Goal: Information Seeking & Learning: Check status

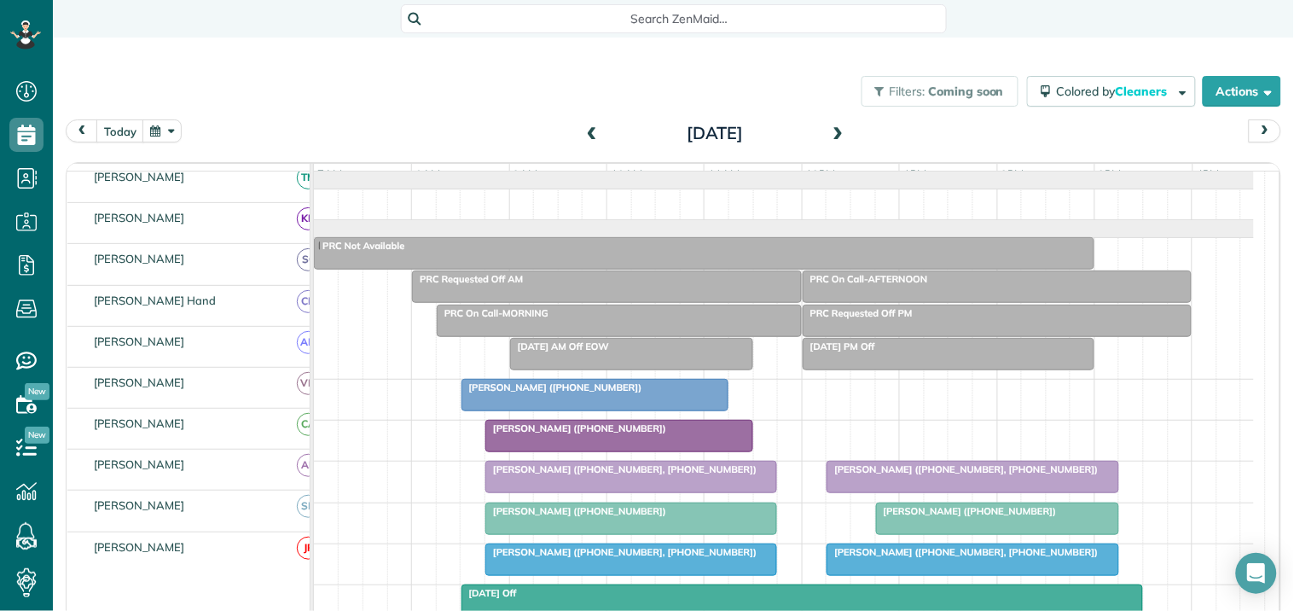
scroll to position [423, 0]
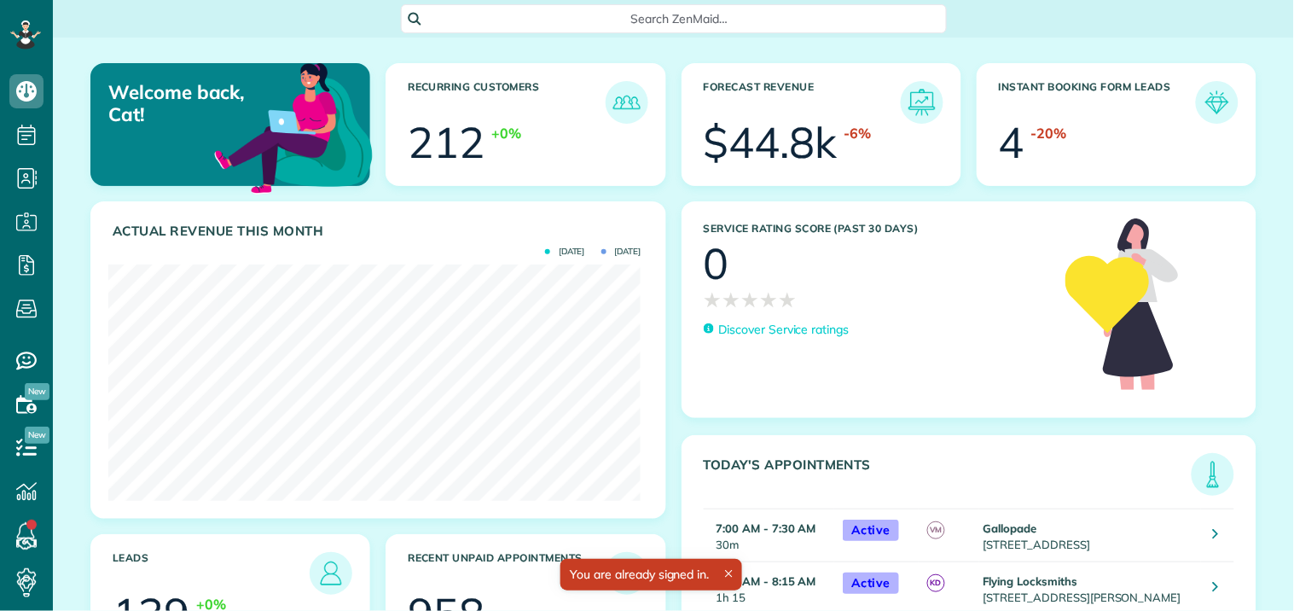
scroll to position [852864, 852567]
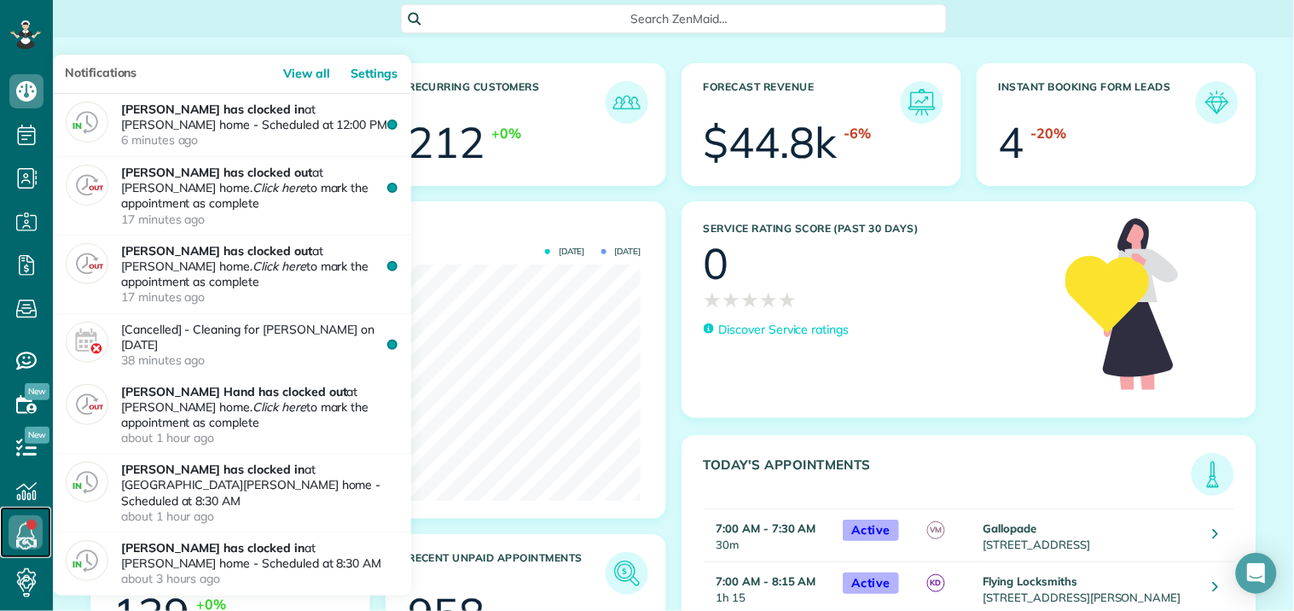
click at [29, 530] on link at bounding box center [25, 532] width 51 height 51
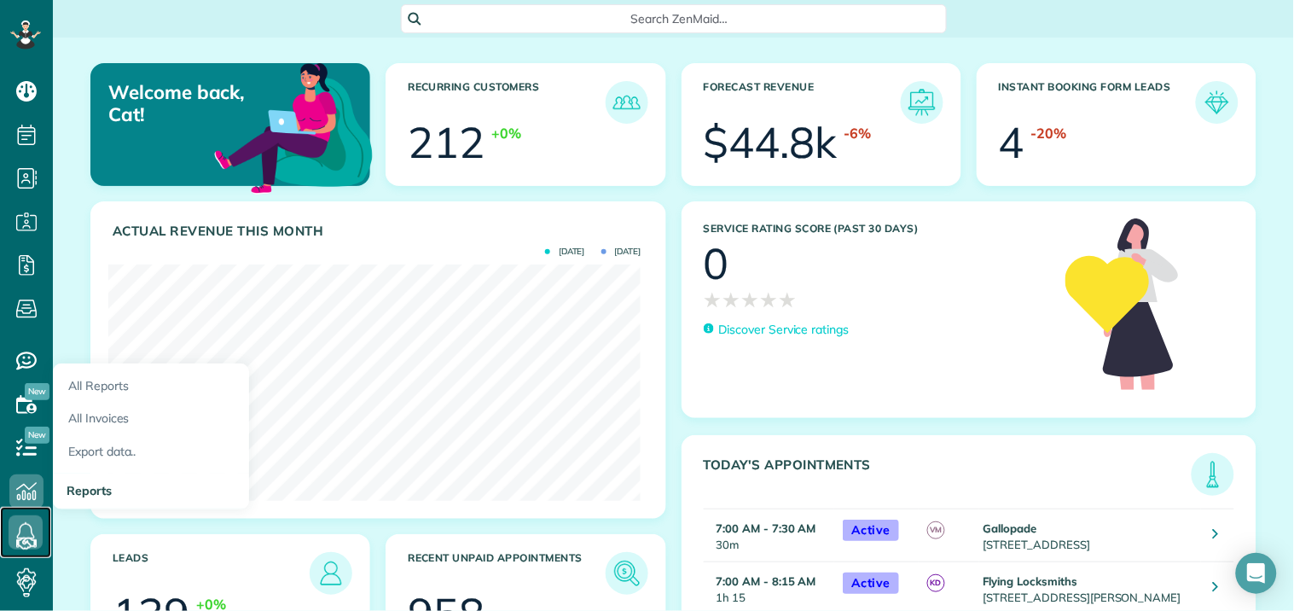
scroll to position [236, 532]
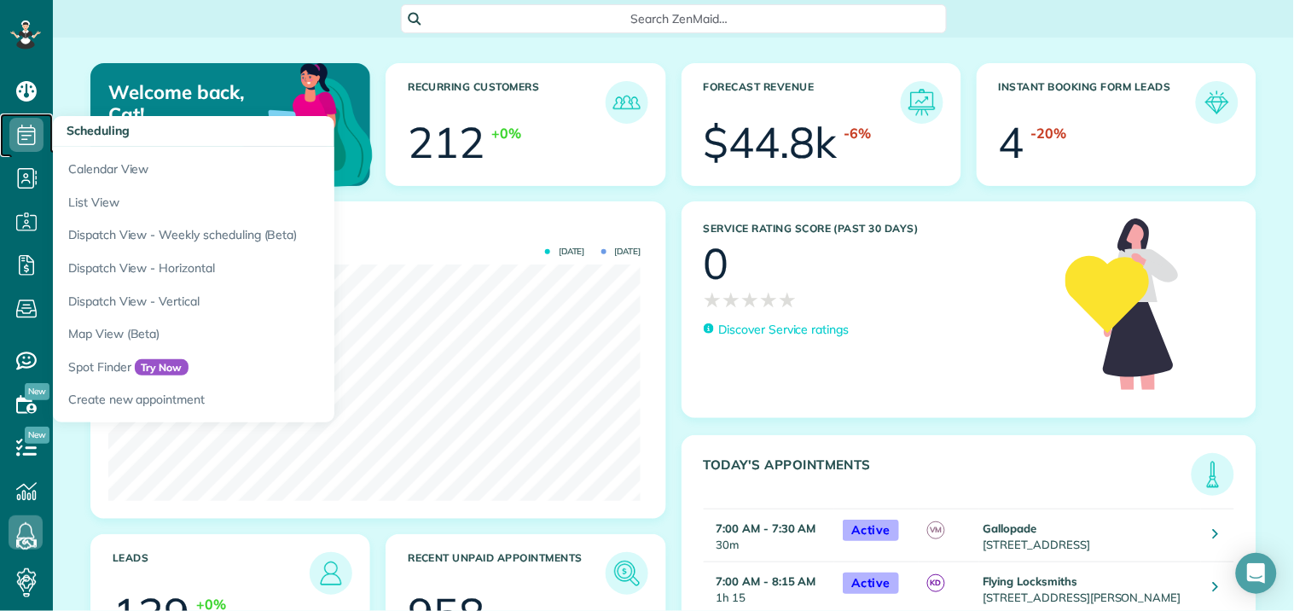
click at [23, 128] on use at bounding box center [27, 135] width 18 height 20
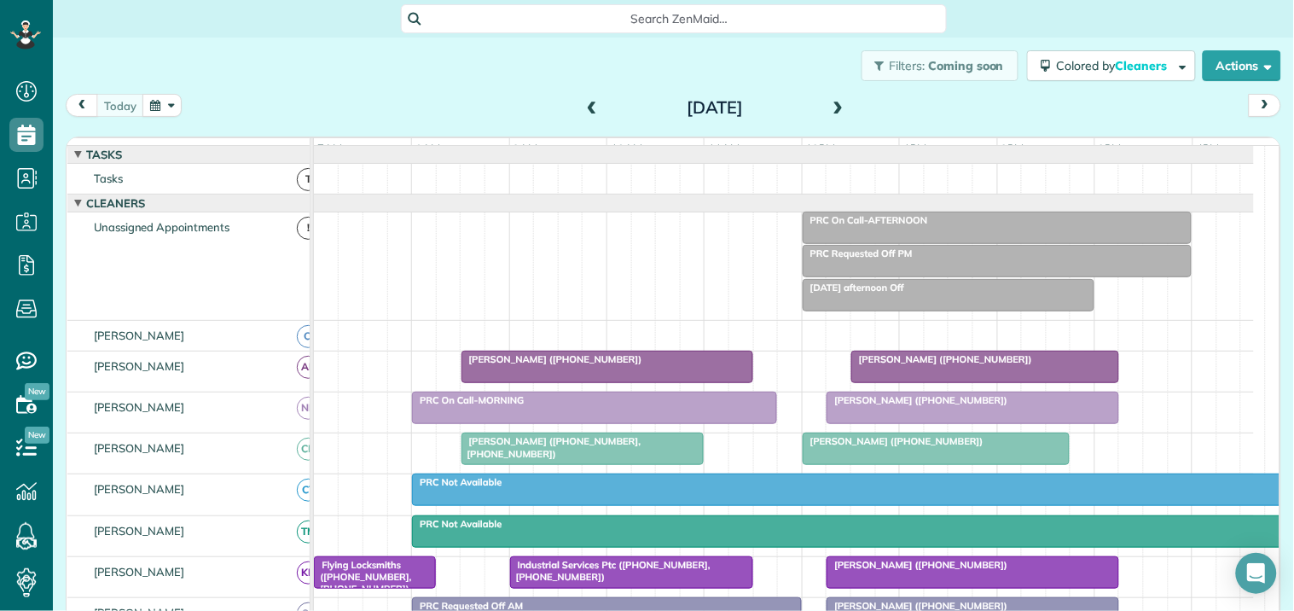
scroll to position [473, 0]
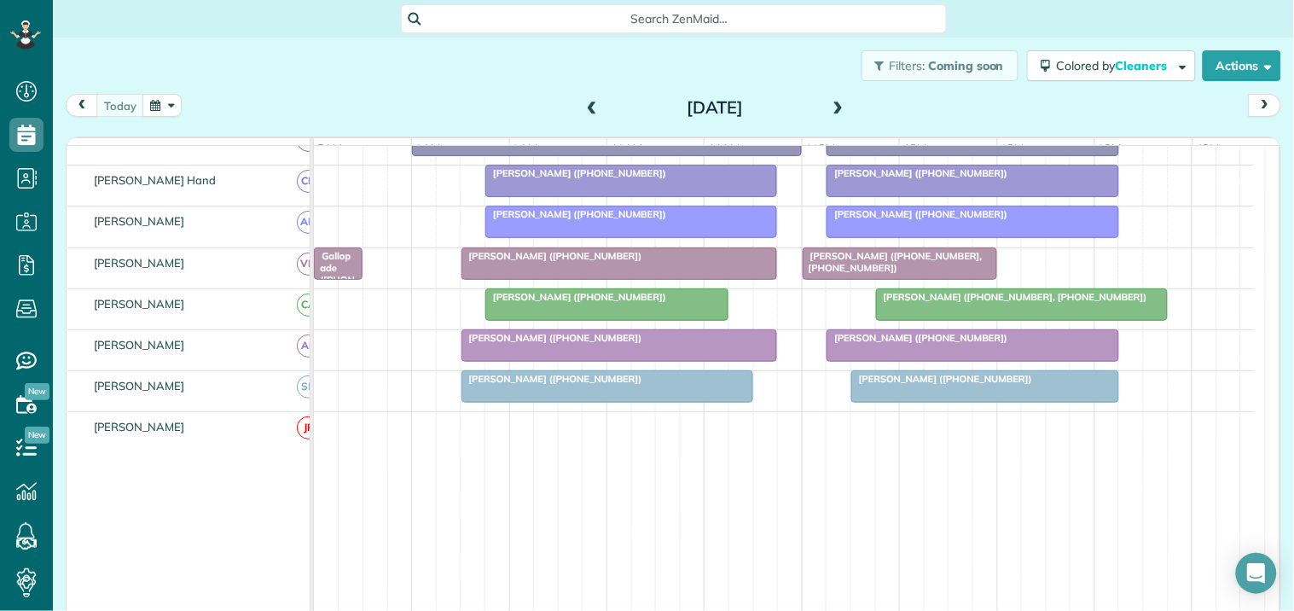
click at [642, 262] on div "Howard Warren (+17708539970)" at bounding box center [620, 256] width 306 height 12
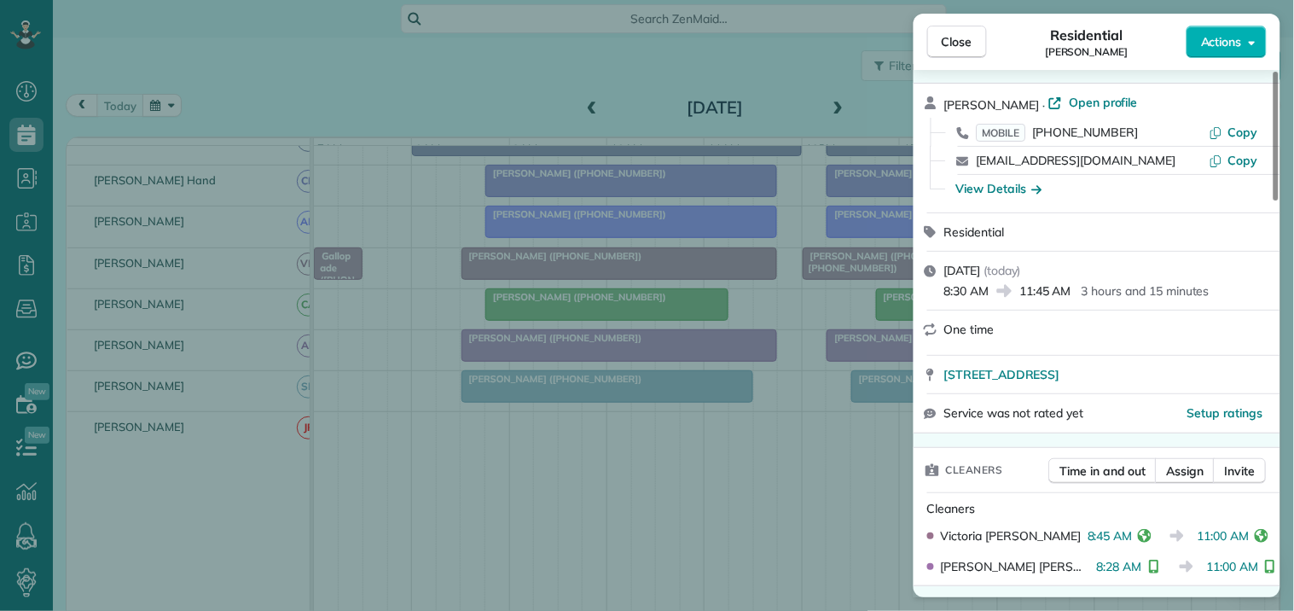
scroll to position [95, 0]
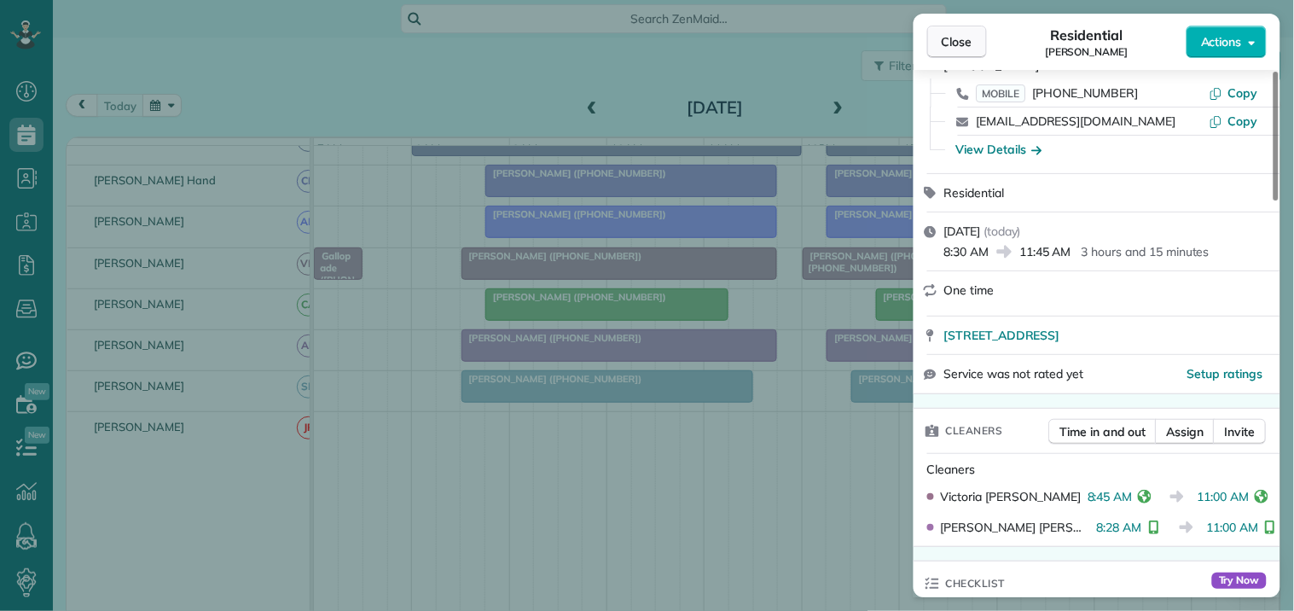
click at [959, 45] on span "Close" at bounding box center [957, 41] width 31 height 17
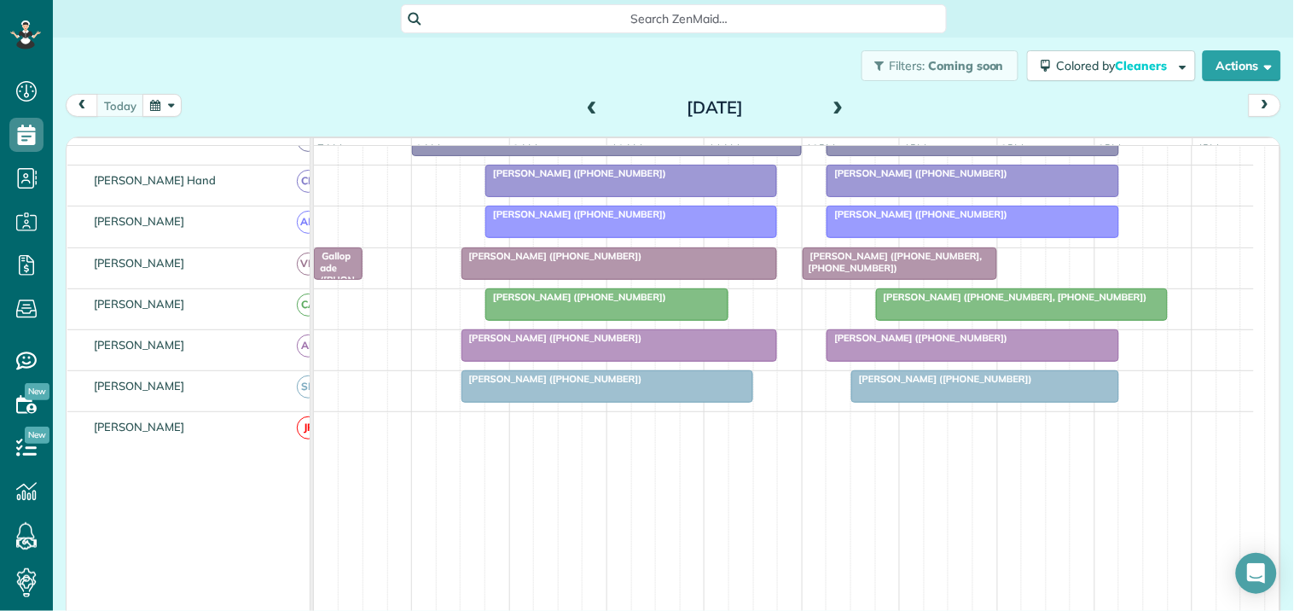
click at [628, 237] on div at bounding box center [631, 221] width 290 height 31
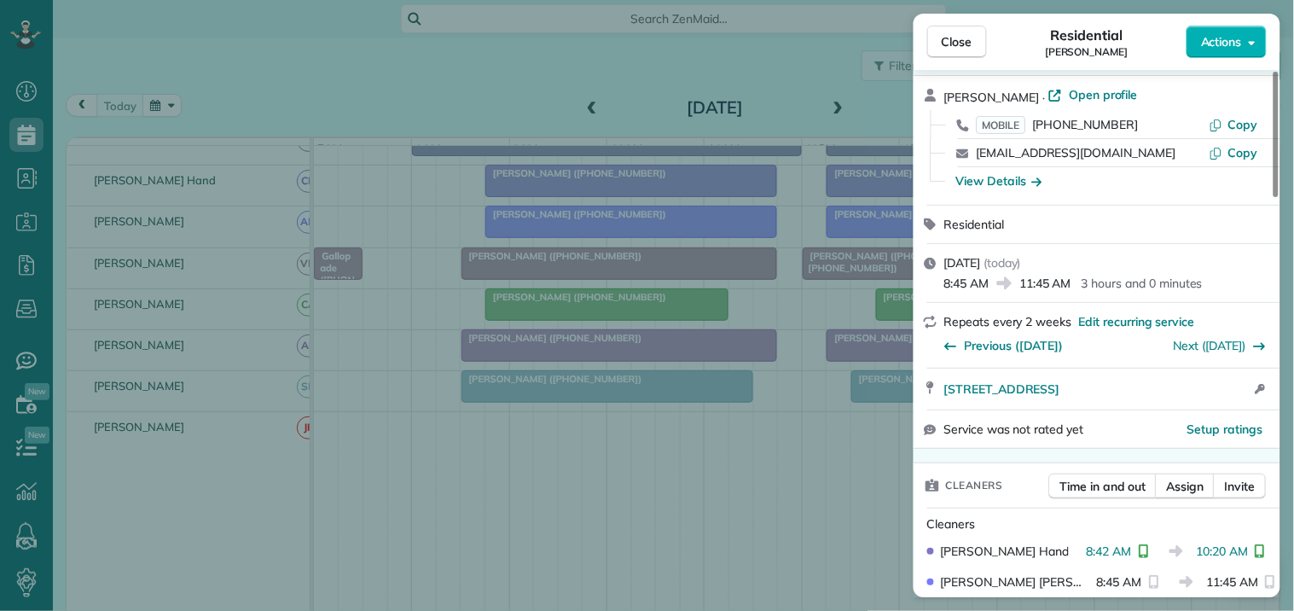
scroll to position [95, 0]
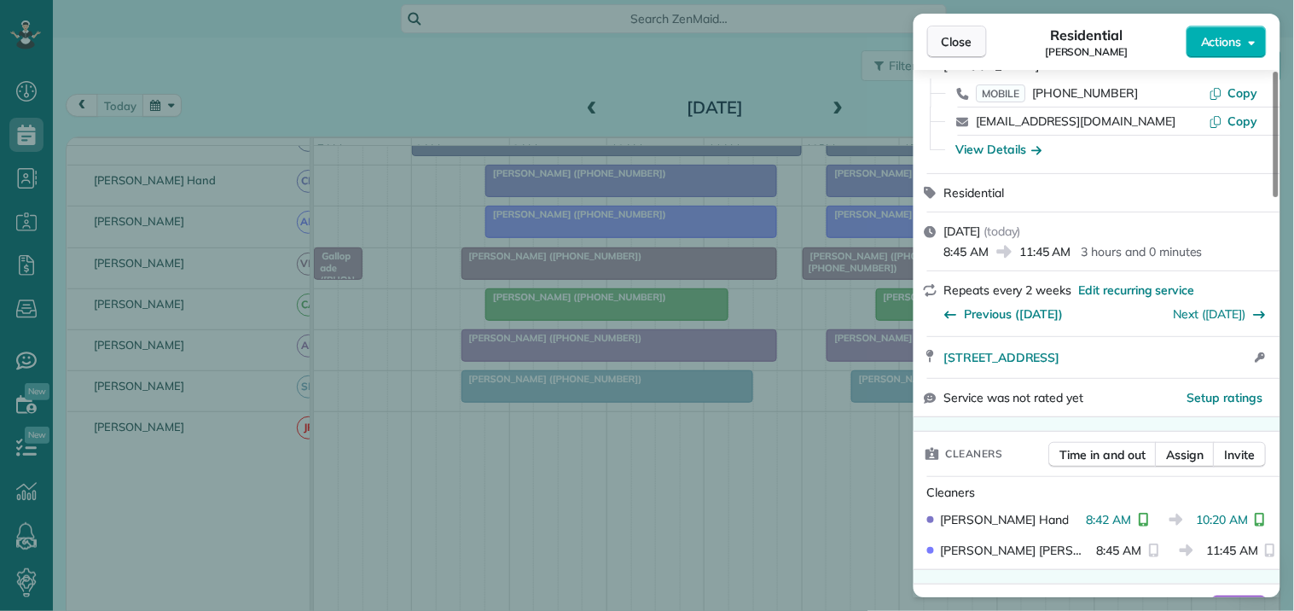
click at [971, 45] on span "Close" at bounding box center [957, 41] width 31 height 17
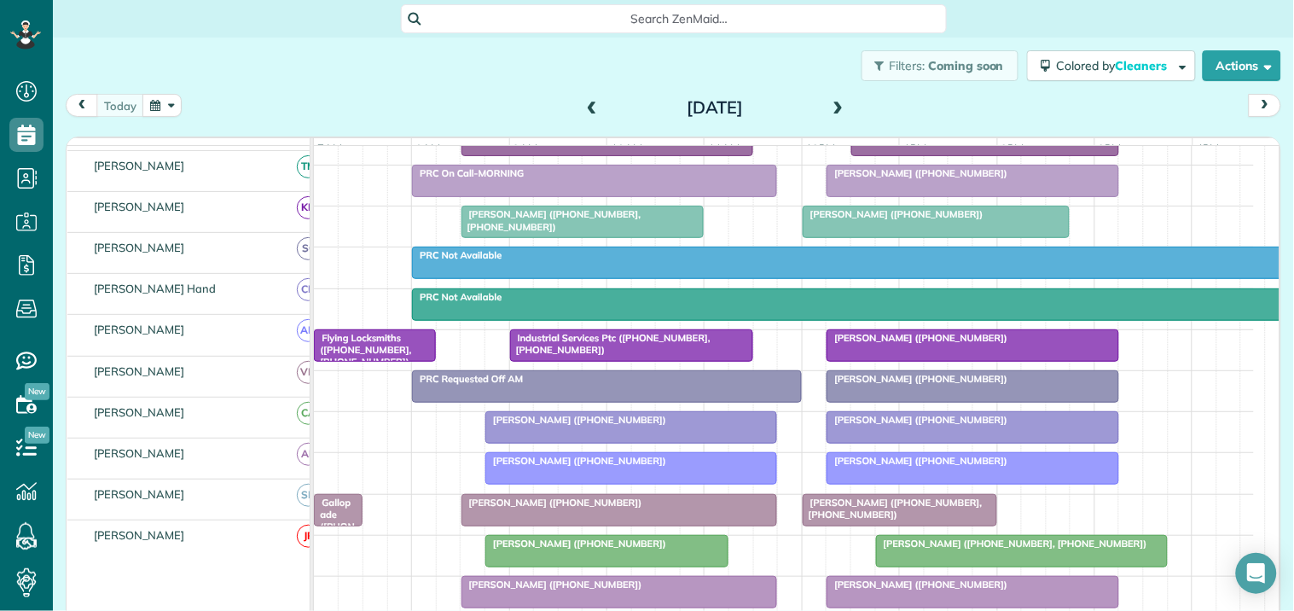
scroll to position [189, 0]
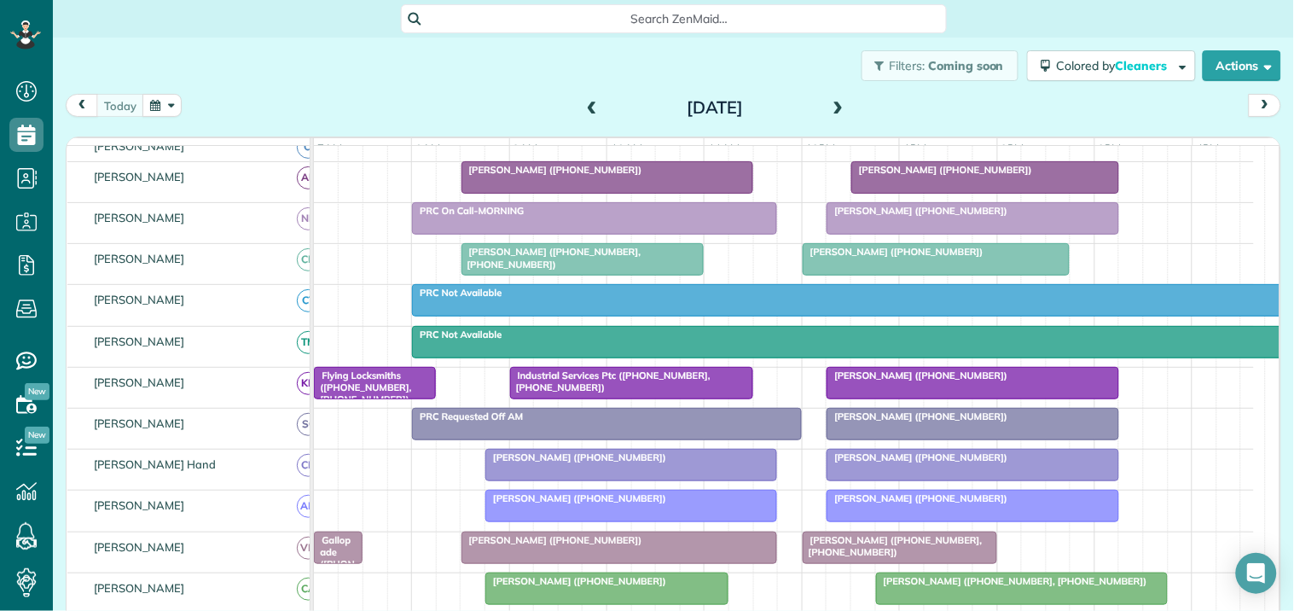
click at [576, 193] on div at bounding box center [607, 177] width 290 height 31
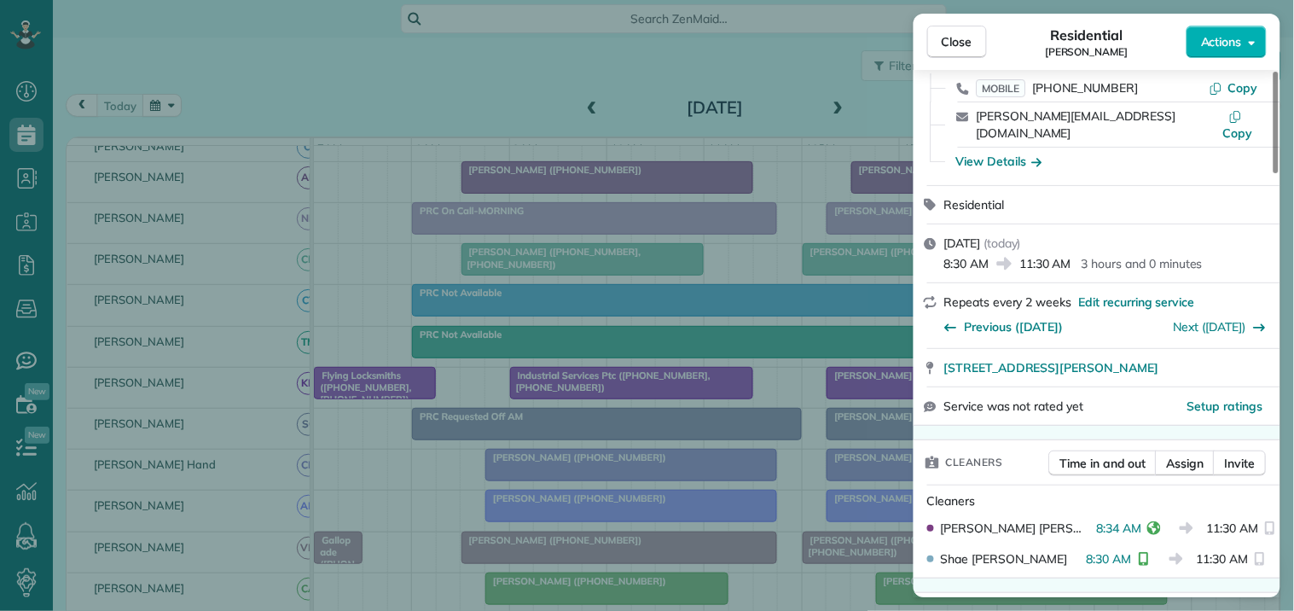
scroll to position [284, 0]
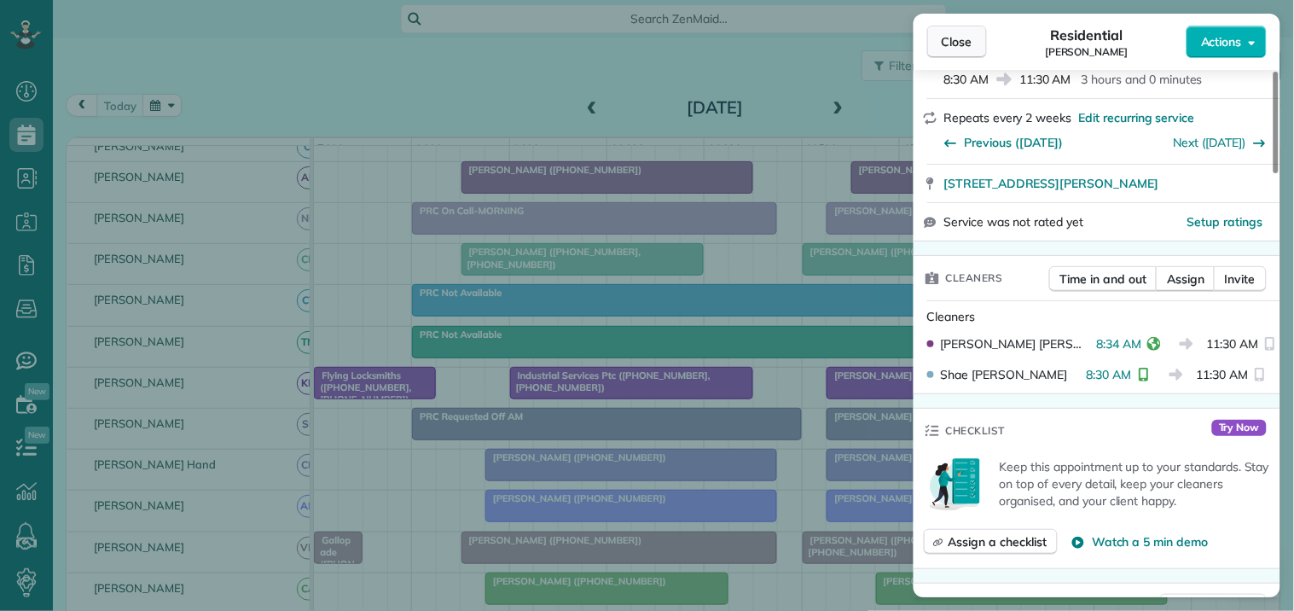
click at [951, 43] on span "Close" at bounding box center [957, 41] width 31 height 17
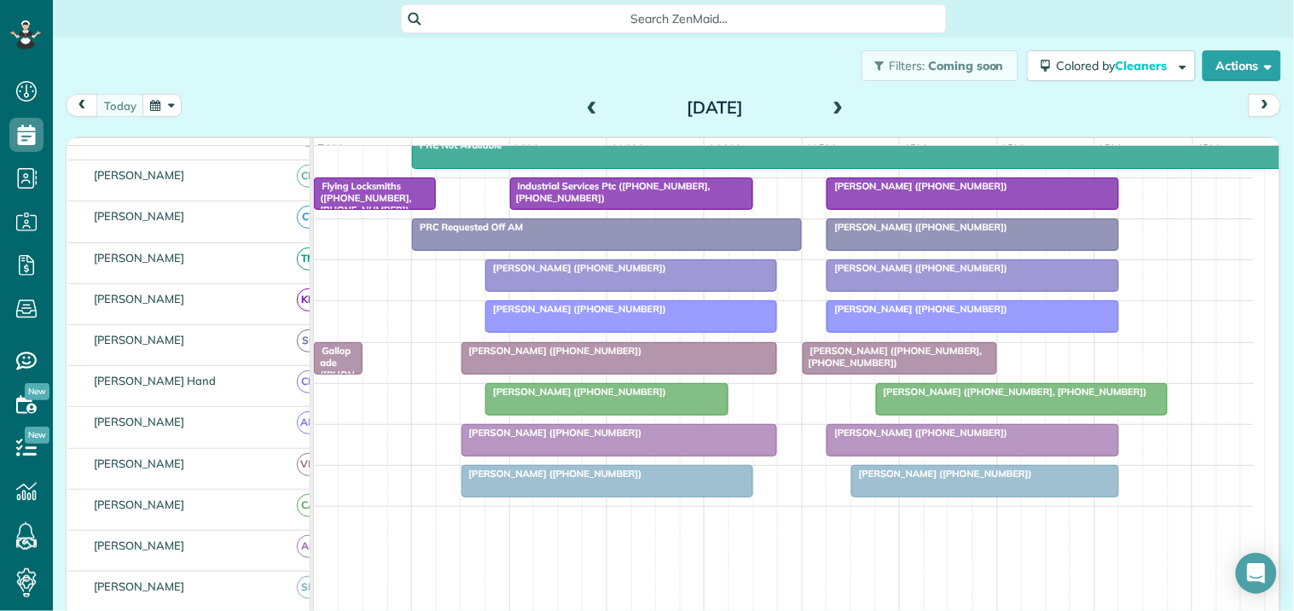
scroll to position [379, 0]
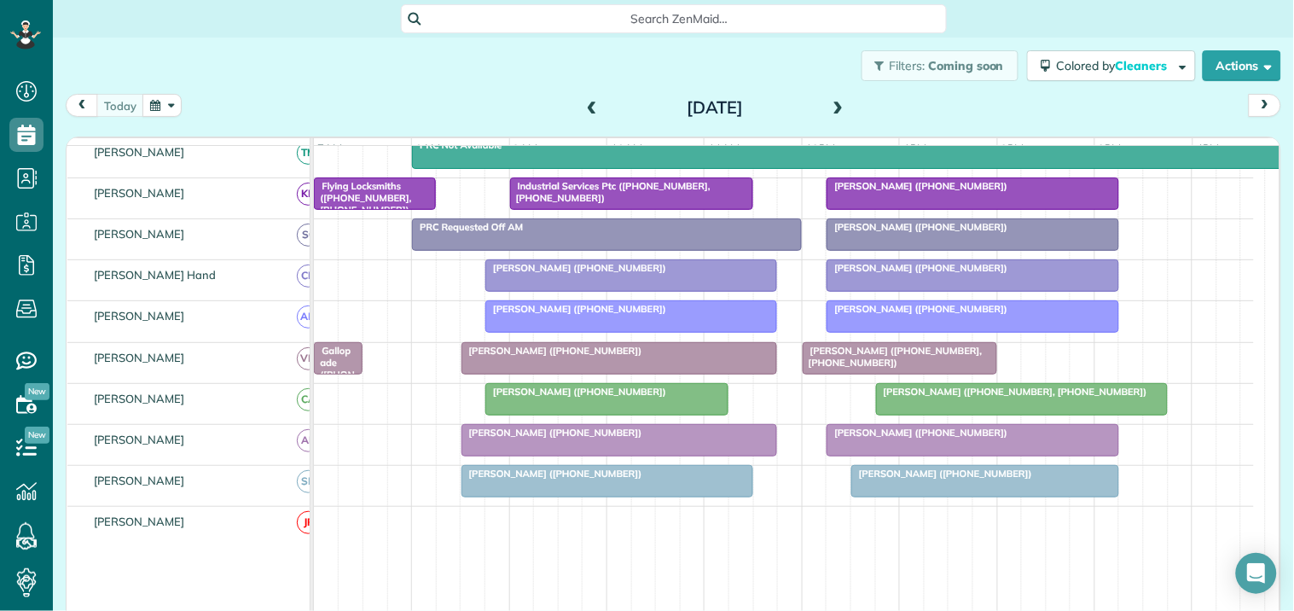
click at [971, 250] on div at bounding box center [973, 234] width 290 height 31
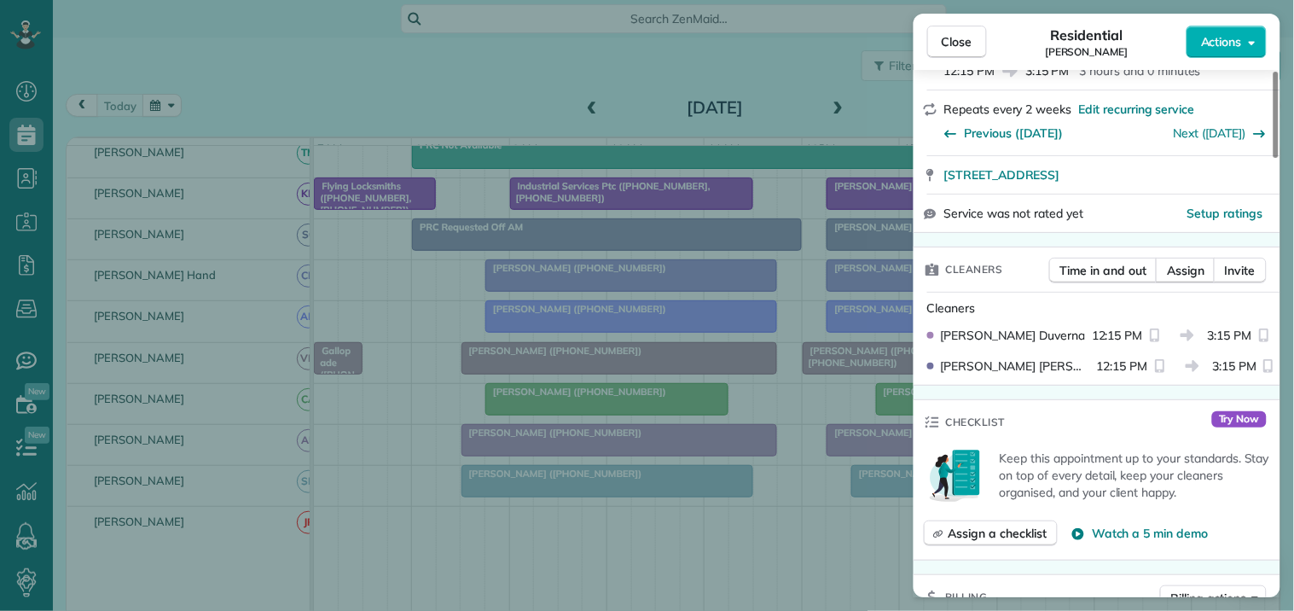
scroll to position [284, 0]
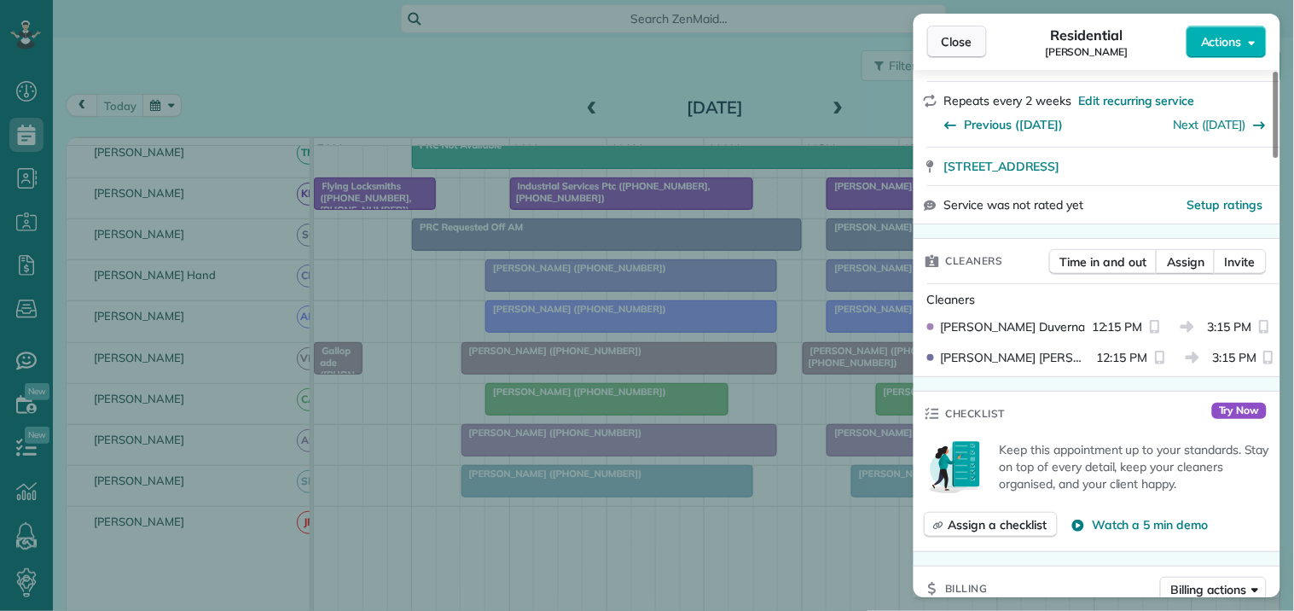
click at [941, 39] on button "Close" at bounding box center [957, 42] width 60 height 32
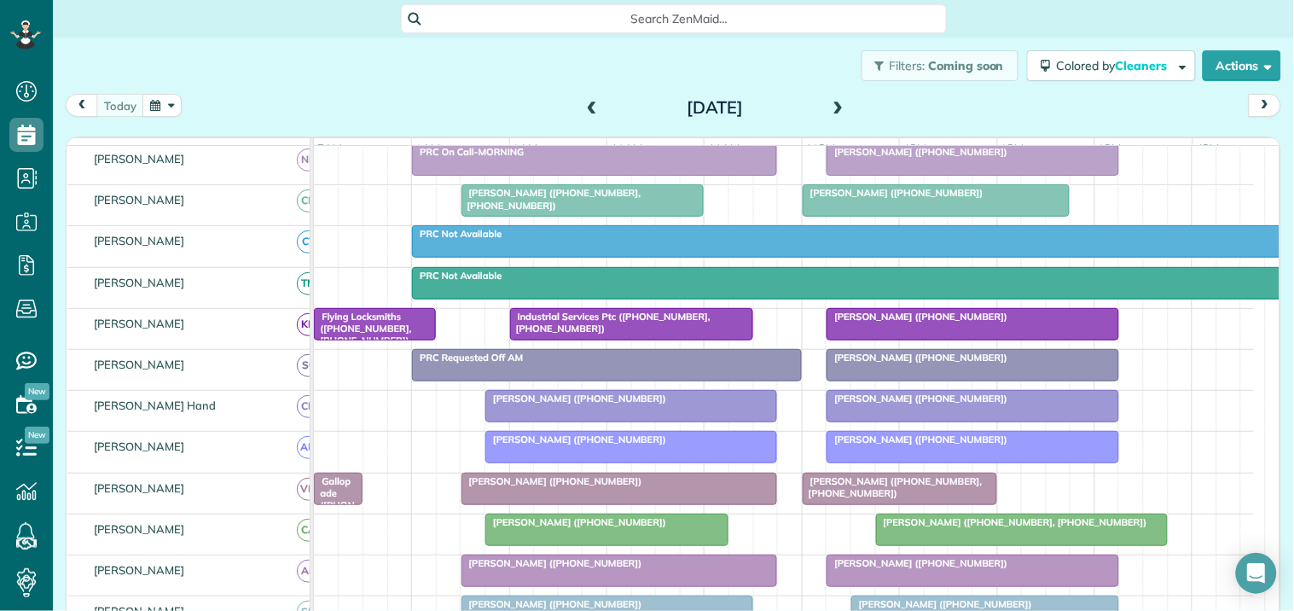
scroll to position [95, 0]
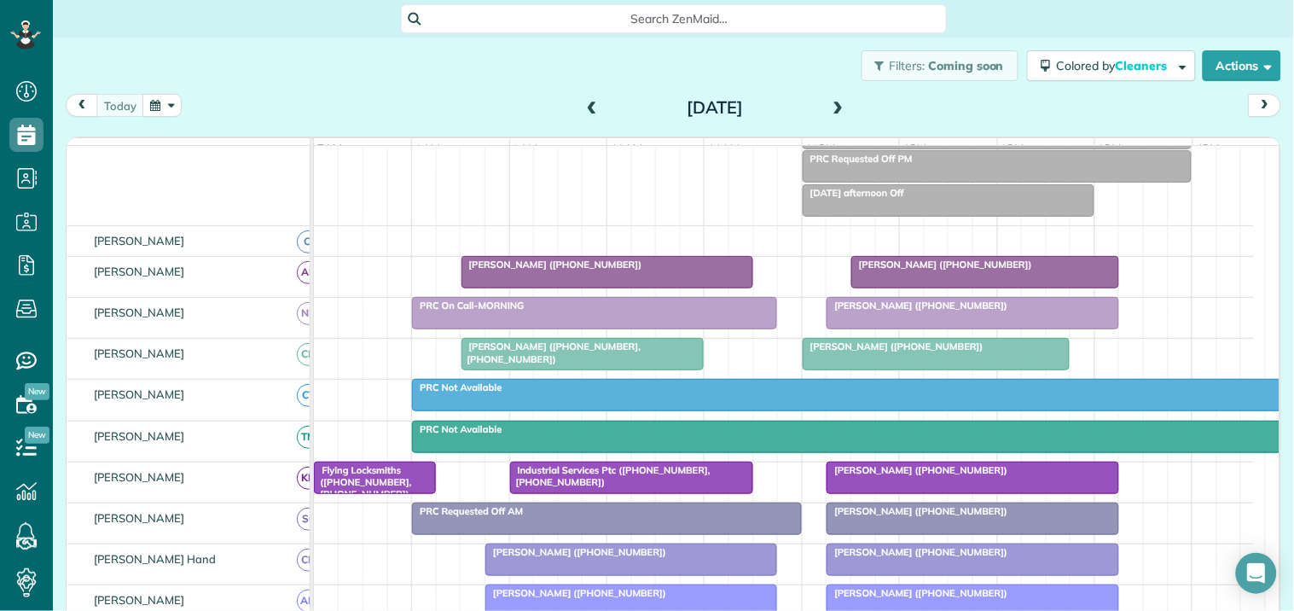
click at [834, 102] on span at bounding box center [838, 108] width 19 height 15
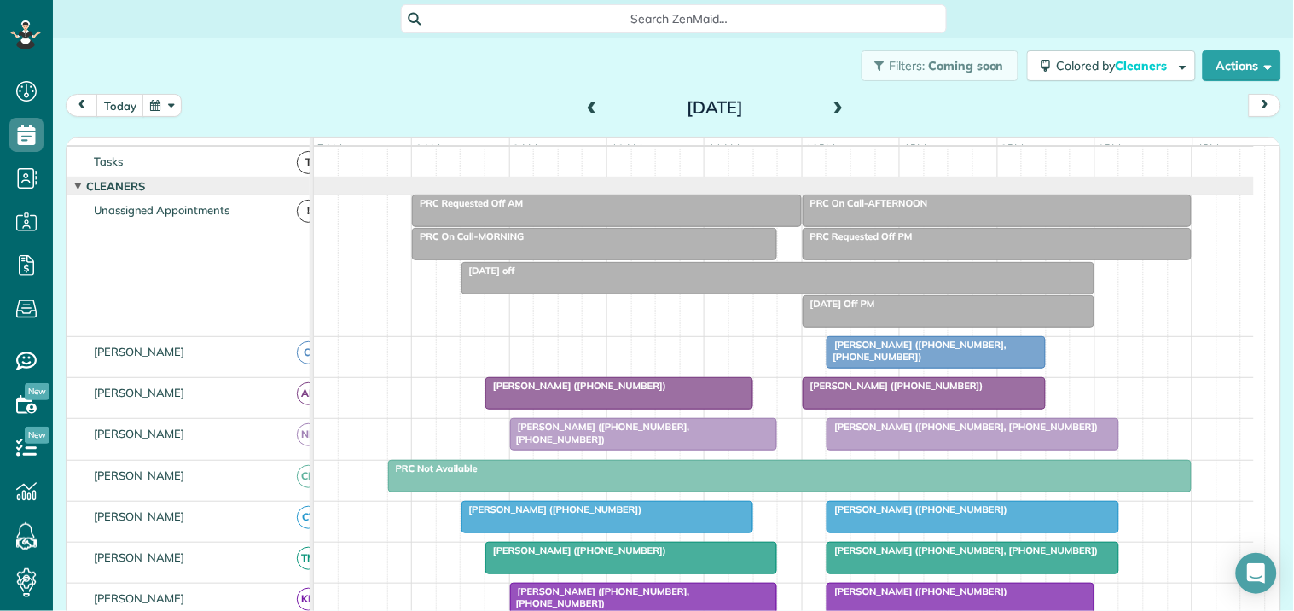
click at [629, 392] on span "Tricia Creighton (+17703165061)" at bounding box center [576, 386] width 183 height 12
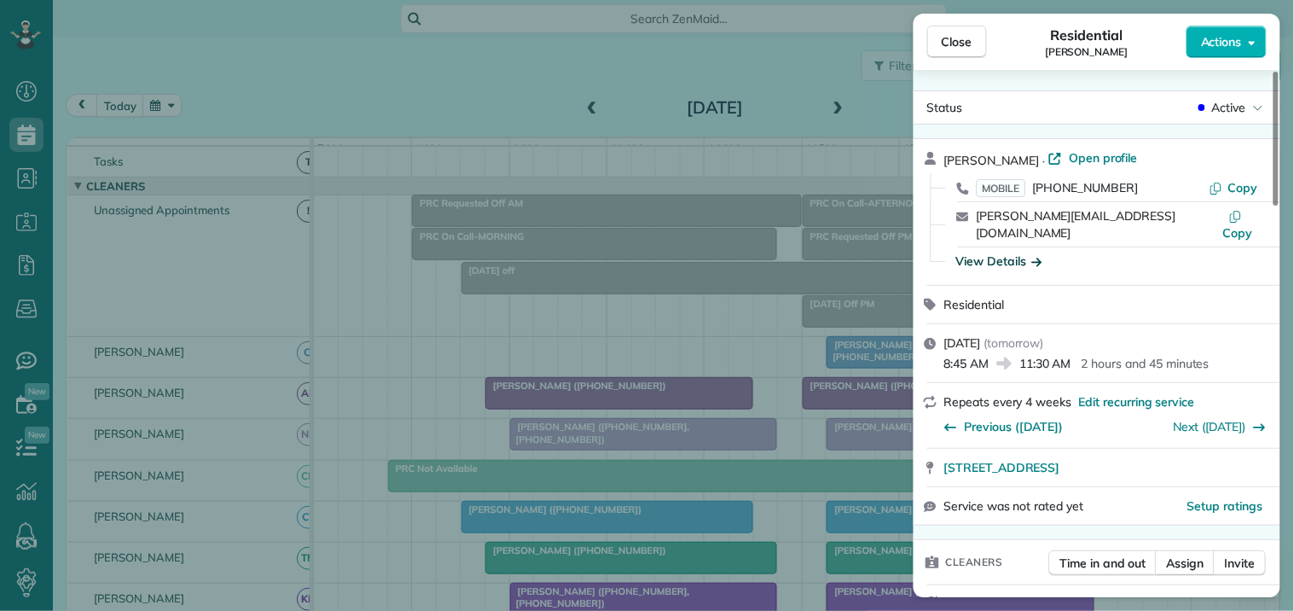
click at [999, 253] on div "View Details" at bounding box center [999, 261] width 86 height 17
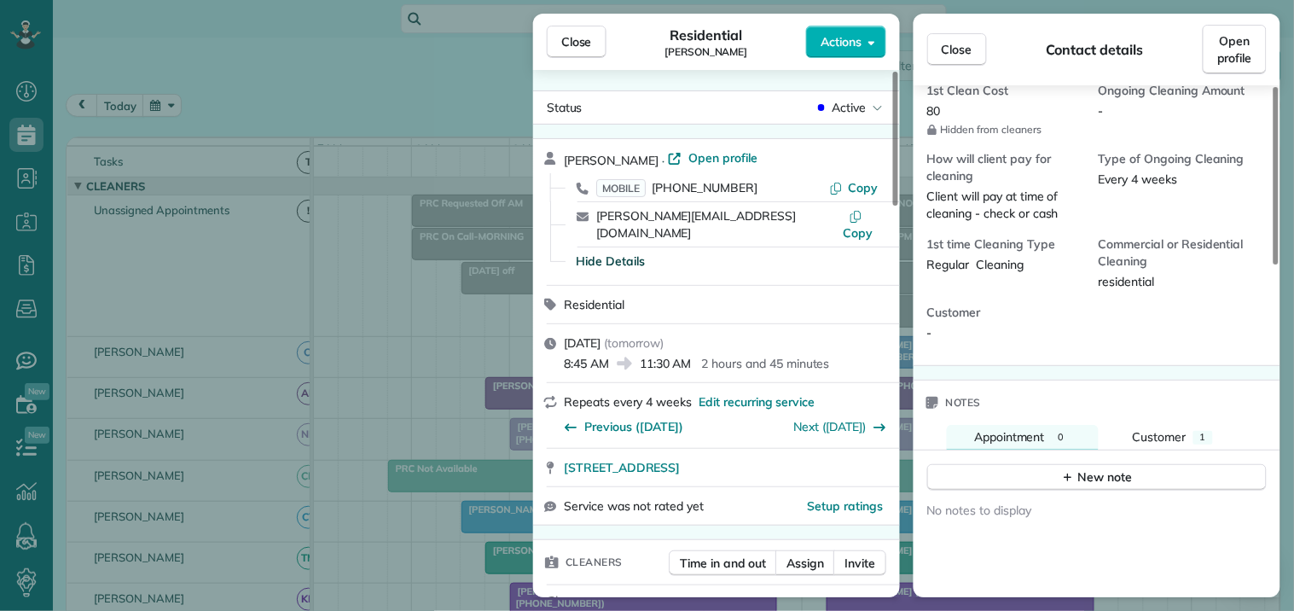
scroll to position [663, 0]
click at [965, 52] on span "Close" at bounding box center [957, 49] width 31 height 17
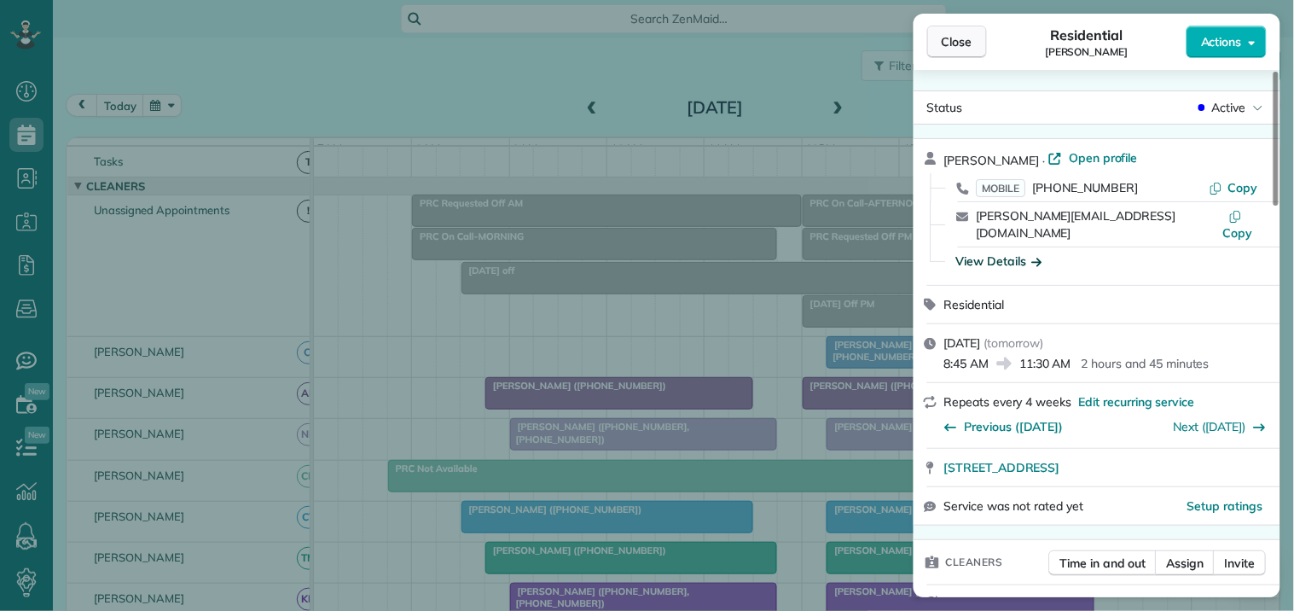
click at [965, 49] on span "Close" at bounding box center [957, 41] width 31 height 17
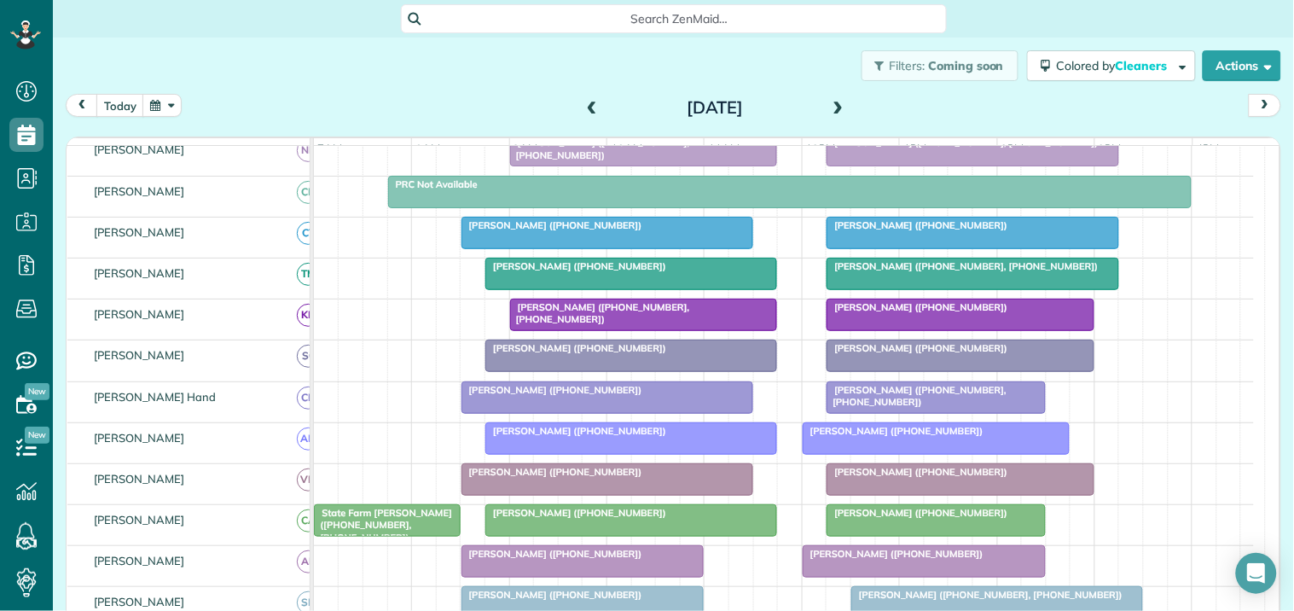
click at [648, 325] on span "Lynn Land (+17704876594, +14043264969)" at bounding box center [599, 313] width 181 height 24
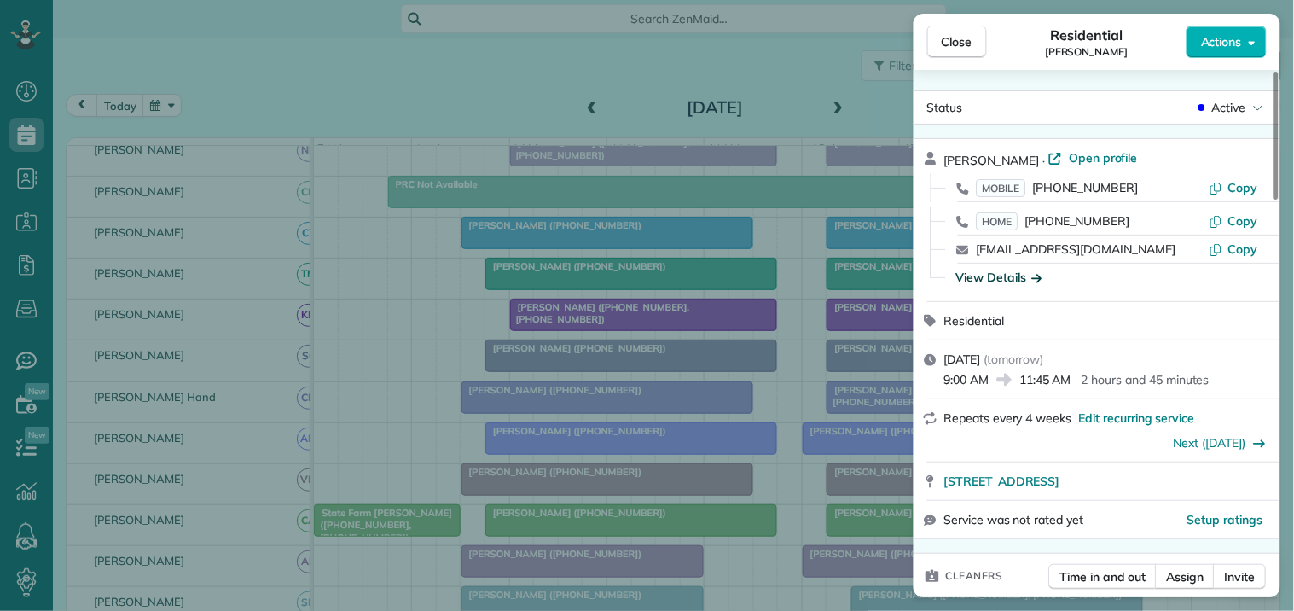
click at [1001, 274] on div "View Details" at bounding box center [999, 277] width 86 height 17
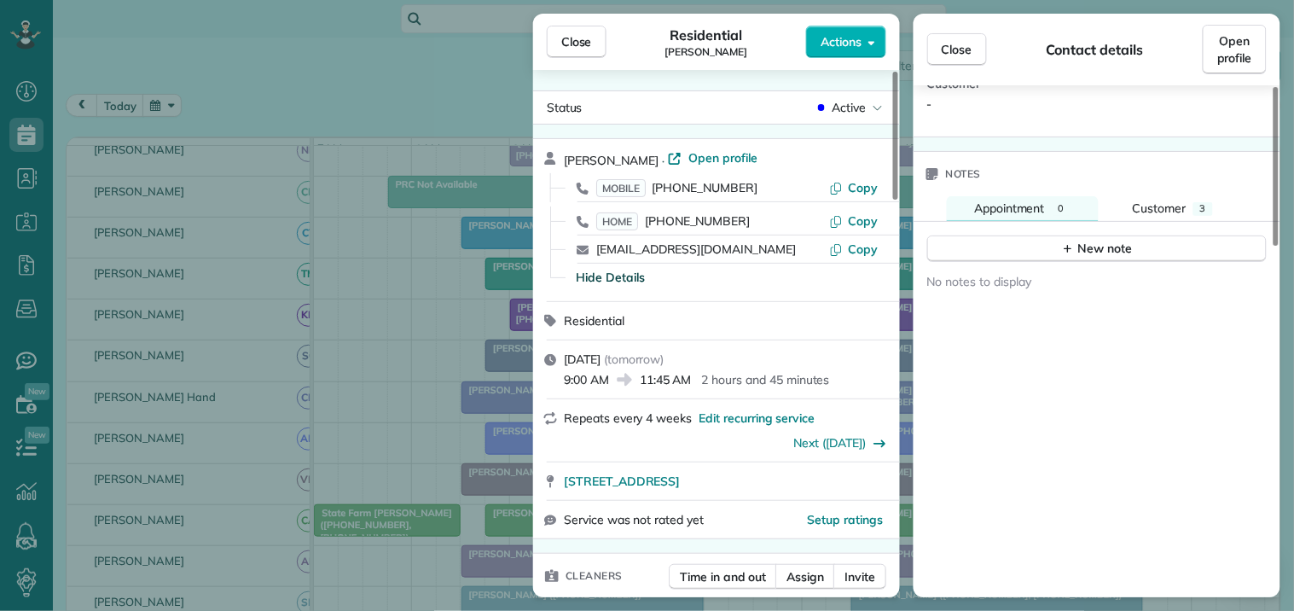
scroll to position [1046, 0]
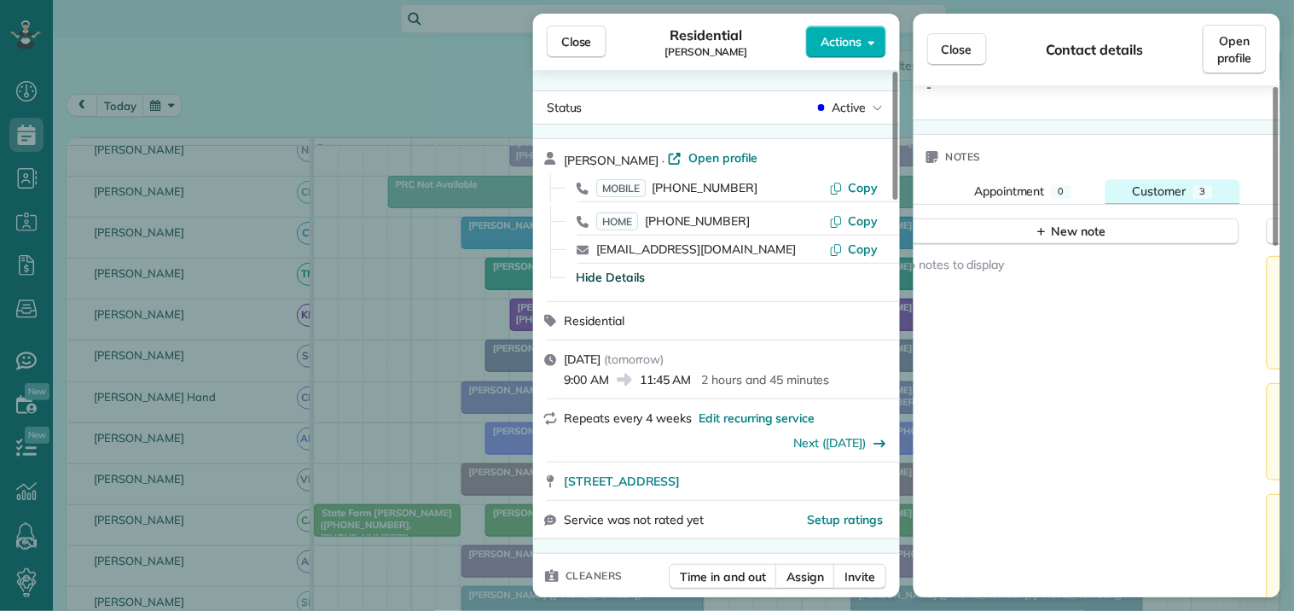
click at [1164, 193] on span "Customer" at bounding box center [1160, 190] width 54 height 15
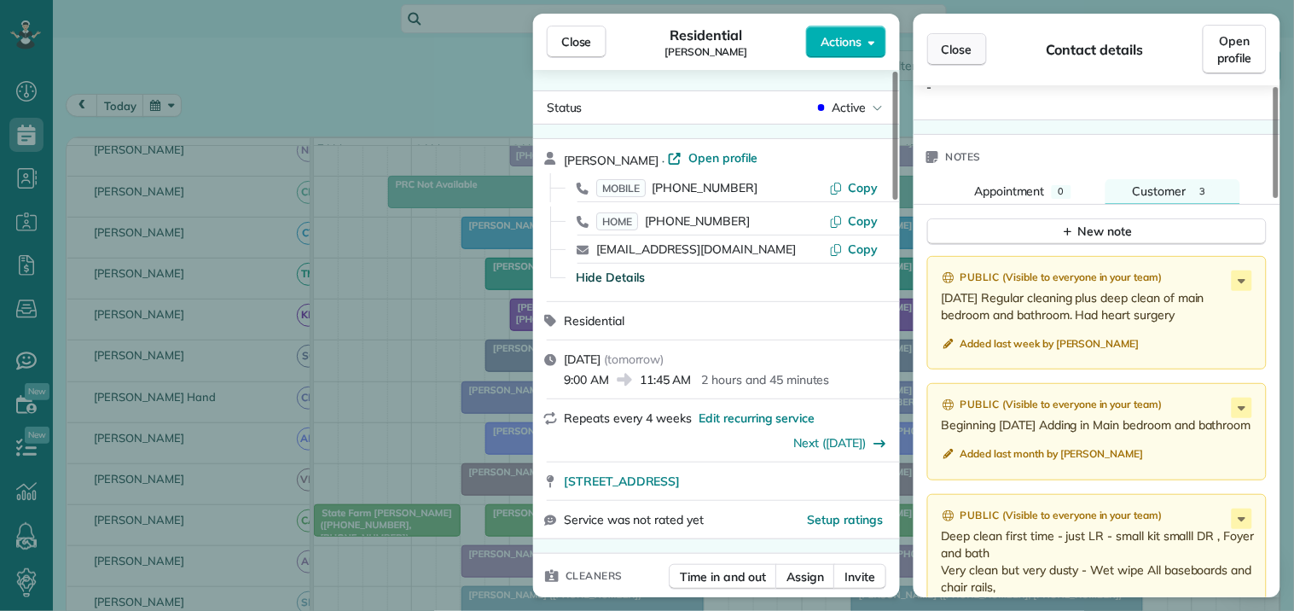
click at [966, 54] on span "Close" at bounding box center [957, 49] width 31 height 17
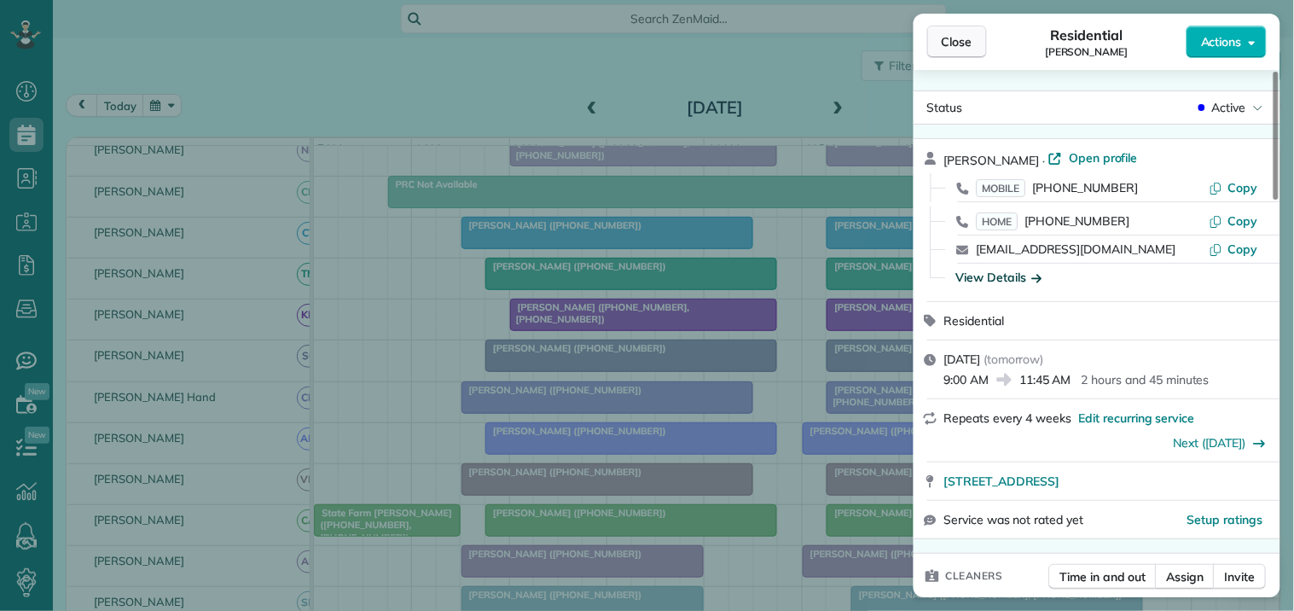
click at [975, 46] on button "Close" at bounding box center [957, 42] width 60 height 32
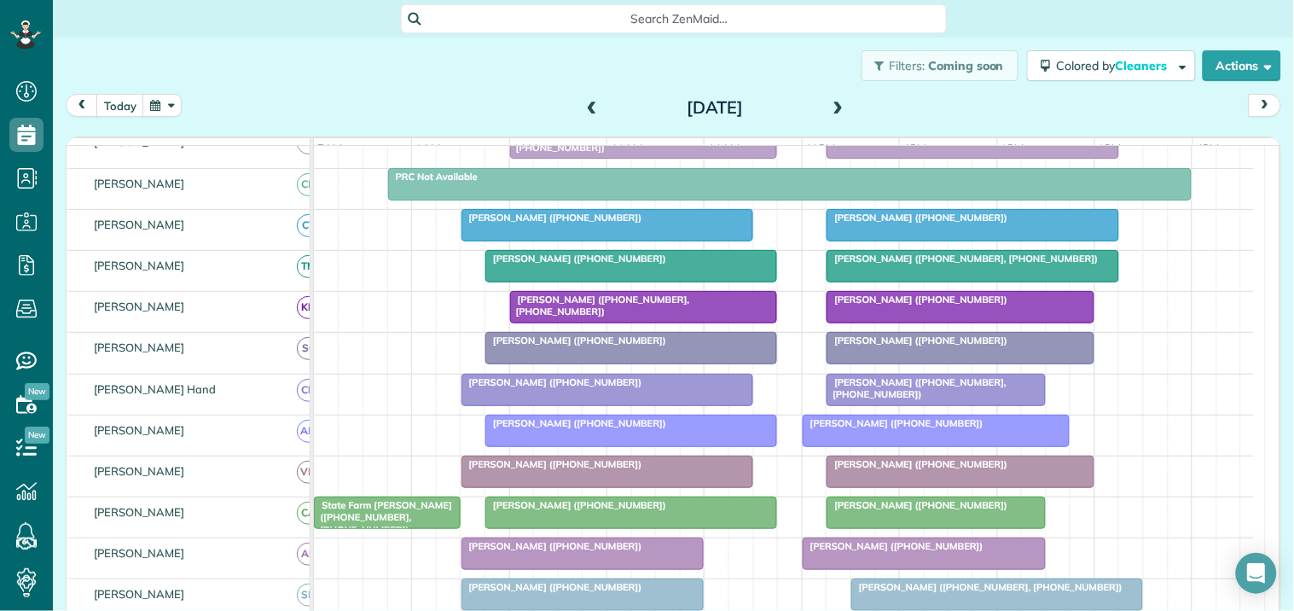
scroll to position [206, 0]
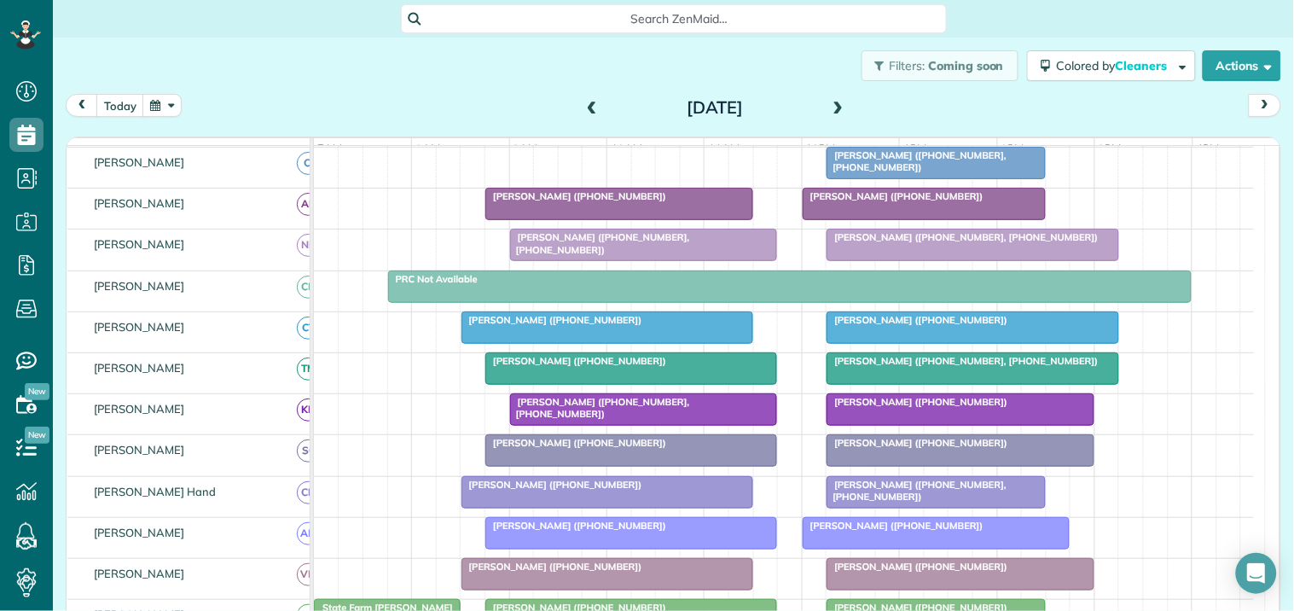
click at [832, 102] on span at bounding box center [838, 108] width 19 height 15
